Goal: Information Seeking & Learning: Check status

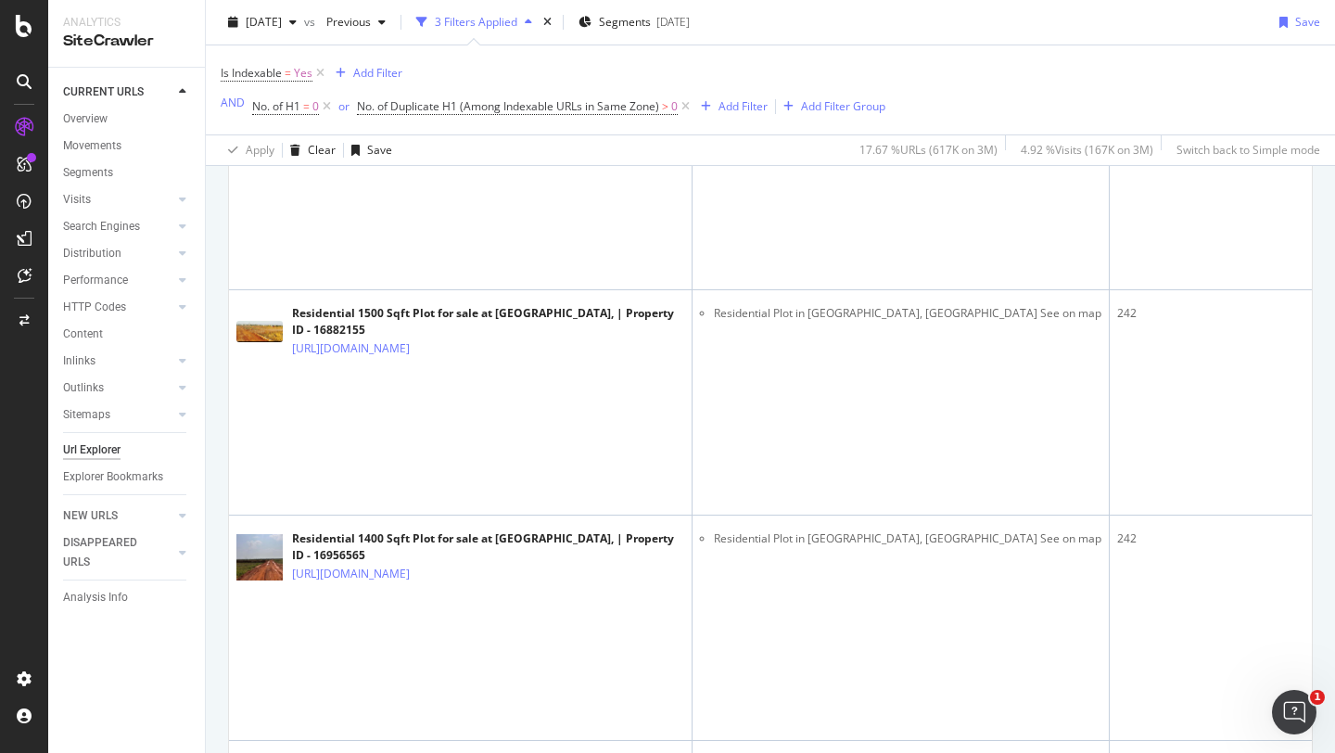
scroll to position [2918, 0]
